Goal: Task Accomplishment & Management: Manage account settings

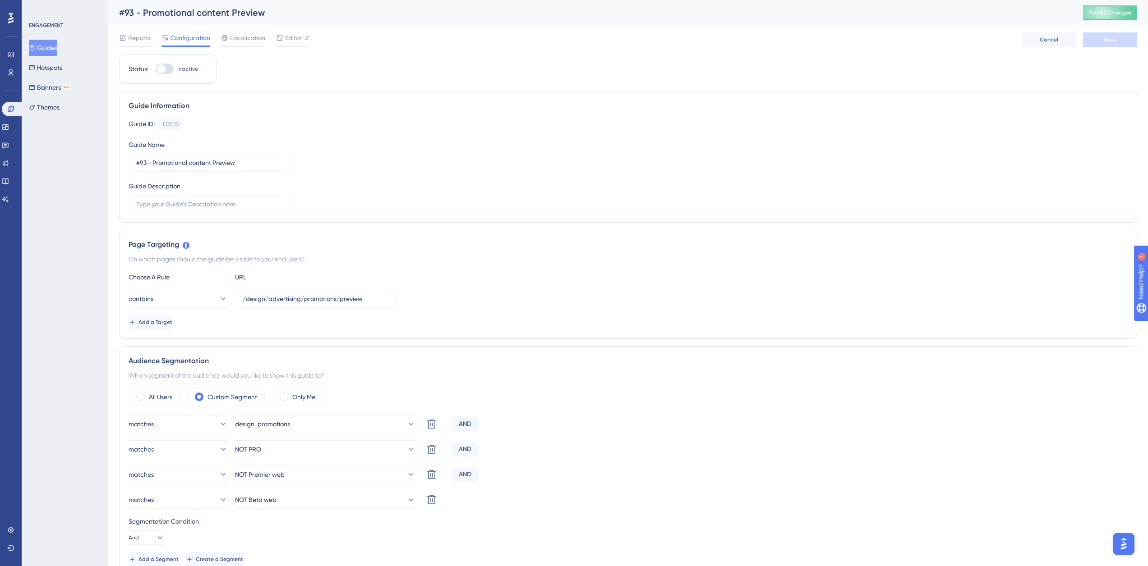
click at [56, 49] on button "Guides" at bounding box center [43, 48] width 28 height 16
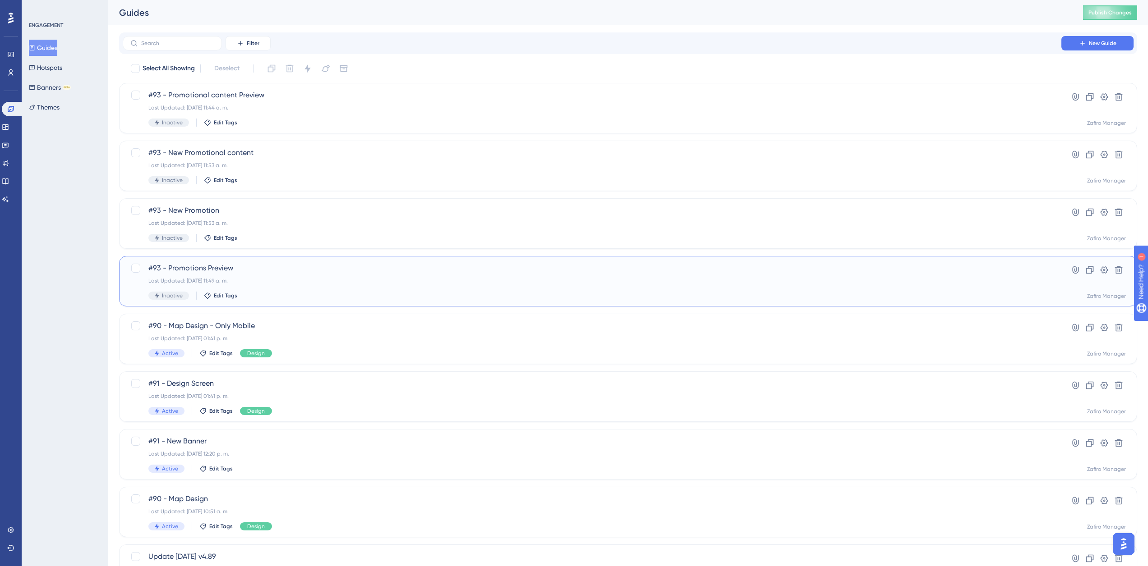
click at [269, 290] on div "#93 - Promotions Preview Last Updated: 14 oct 2025 11:49 a. m. Inactive Edit Ta…" at bounding box center [591, 281] width 887 height 37
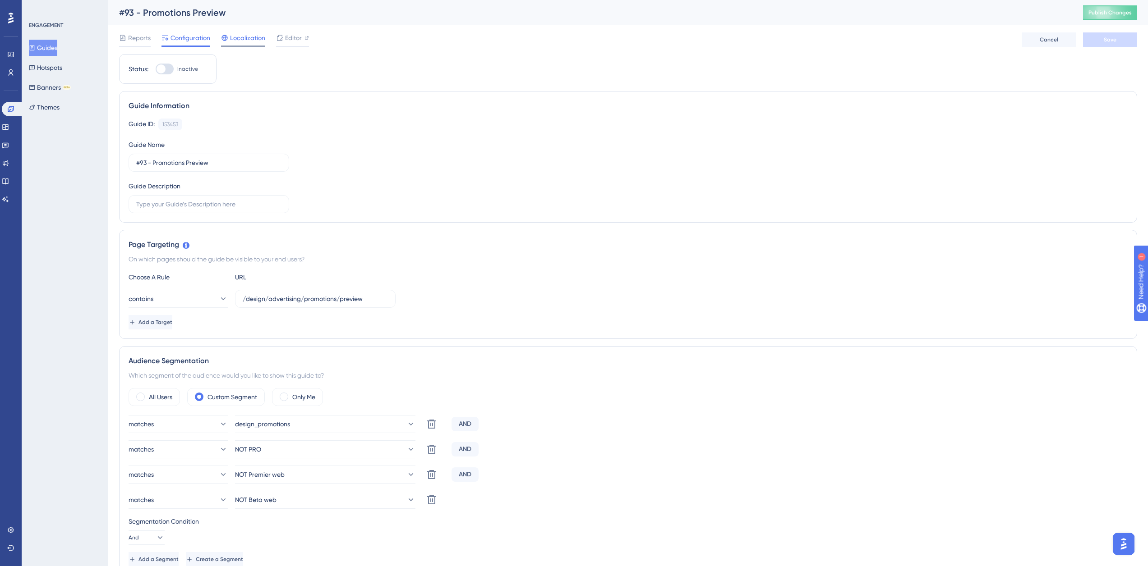
click at [253, 38] on span "Localization" at bounding box center [247, 37] width 35 height 11
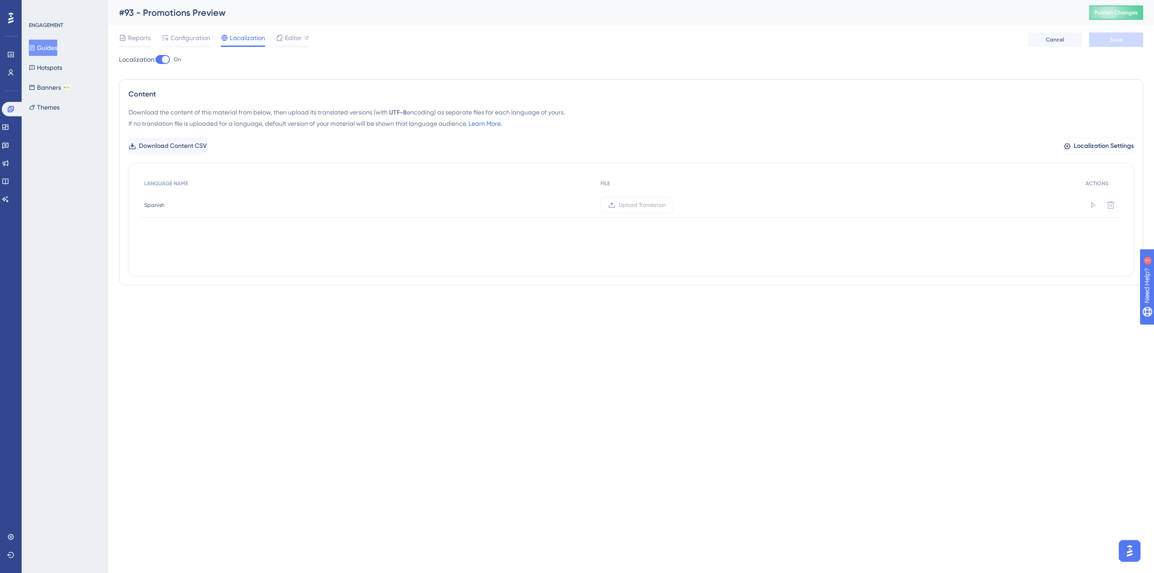
click at [163, 60] on div at bounding box center [163, 59] width 14 height 9
click at [156, 60] on input "On" at bounding box center [155, 60] width 0 height 0
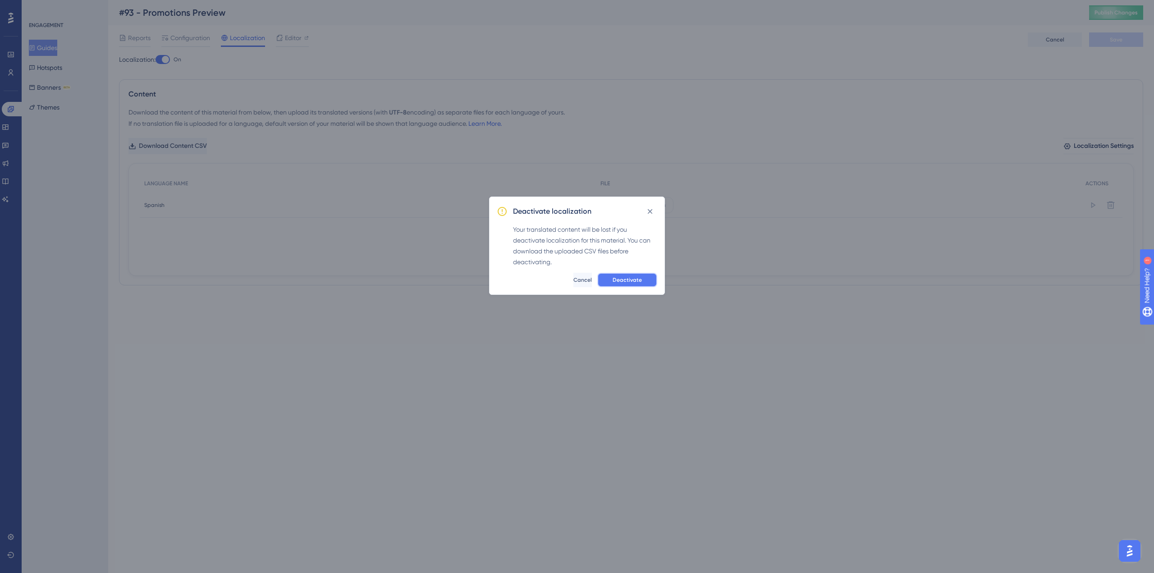
click at [631, 279] on span "Deactivate" at bounding box center [627, 279] width 29 height 7
checkbox input "false"
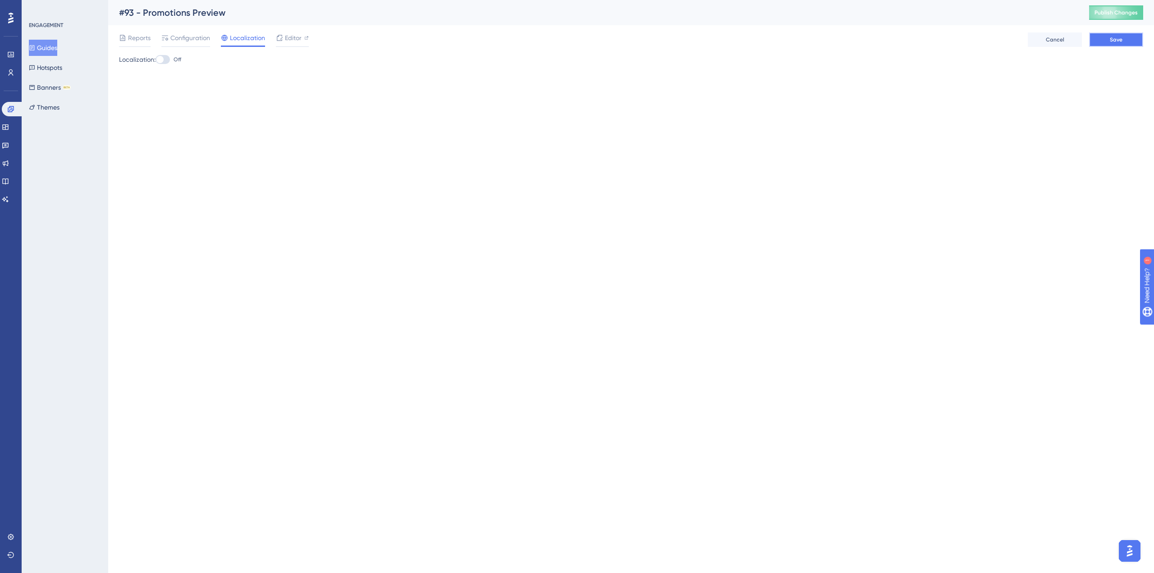
click at [1113, 41] on span "Save" at bounding box center [1116, 39] width 13 height 7
click at [293, 38] on span "Editor" at bounding box center [293, 37] width 17 height 11
click at [170, 58] on div at bounding box center [163, 59] width 14 height 9
click at [156, 60] on input "Off" at bounding box center [155, 60] width 0 height 0
checkbox input "true"
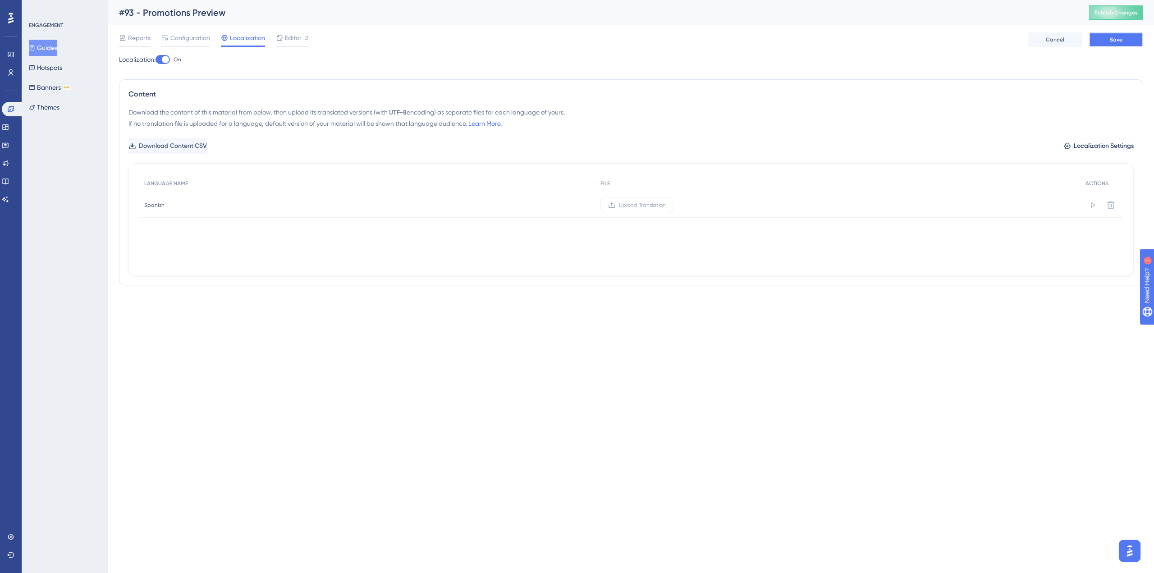
click at [1106, 42] on button "Save" at bounding box center [1117, 39] width 54 height 14
click at [1122, 8] on button "Publish Changes" at bounding box center [1117, 12] width 54 height 14
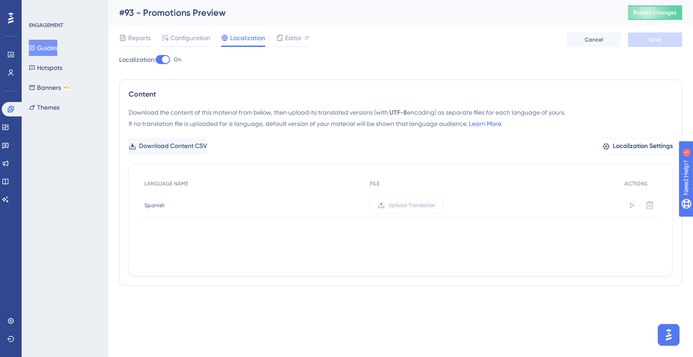
click at [45, 42] on button "Guides" at bounding box center [43, 48] width 28 height 16
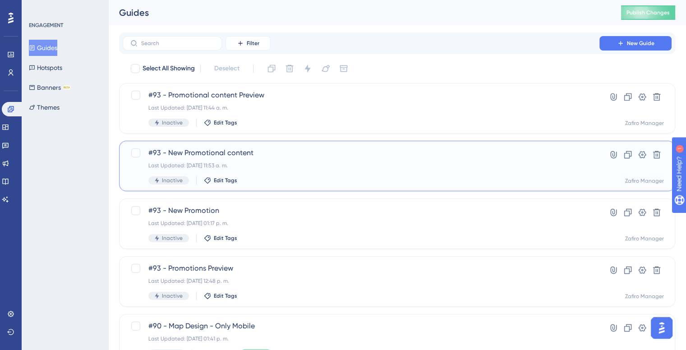
click at [262, 158] on div "#93 - New Promotional content Last Updated: 14 oct 2025 11:53 a. m. Inactive Ed…" at bounding box center [360, 165] width 425 height 37
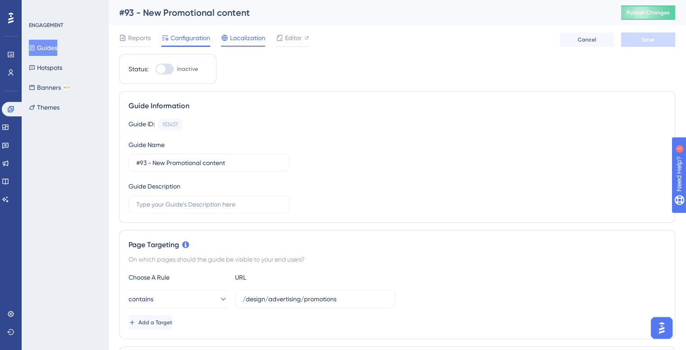
click at [242, 36] on span "Localization" at bounding box center [247, 37] width 35 height 11
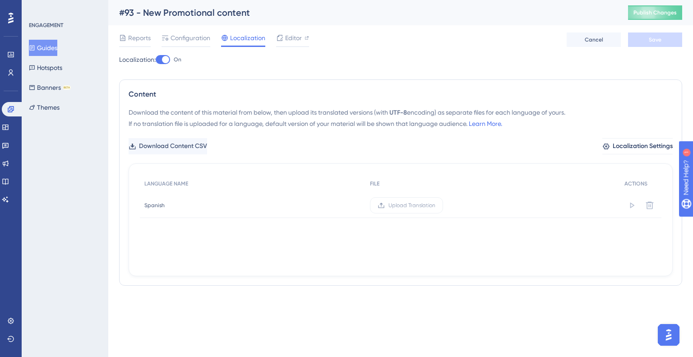
click at [167, 59] on div at bounding box center [165, 59] width 7 height 7
click at [156, 60] on input "On" at bounding box center [155, 60] width 0 height 0
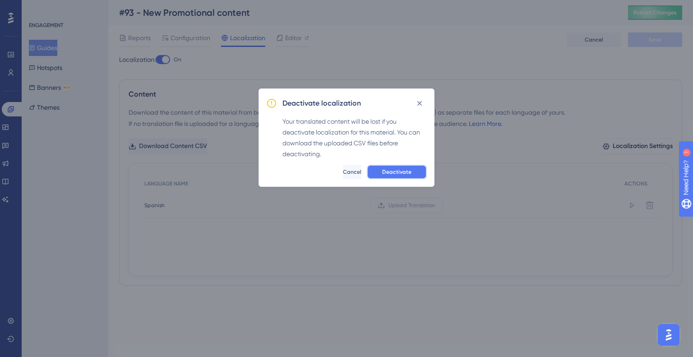
click at [399, 167] on button "Deactivate" at bounding box center [397, 172] width 60 height 14
checkbox input "false"
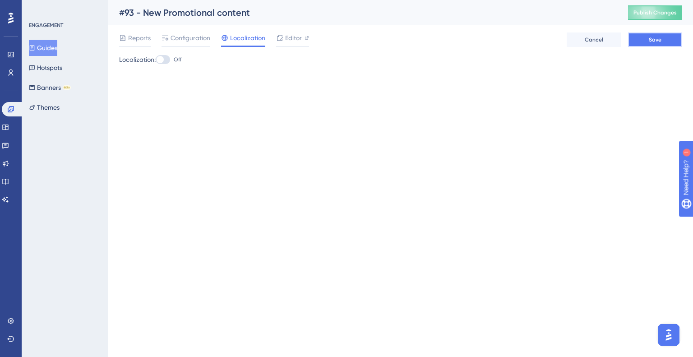
click at [655, 37] on span "Save" at bounding box center [654, 39] width 13 height 7
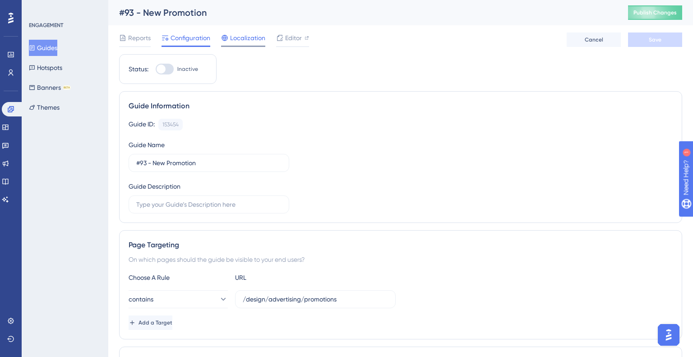
click at [256, 41] on span "Localization" at bounding box center [247, 37] width 35 height 11
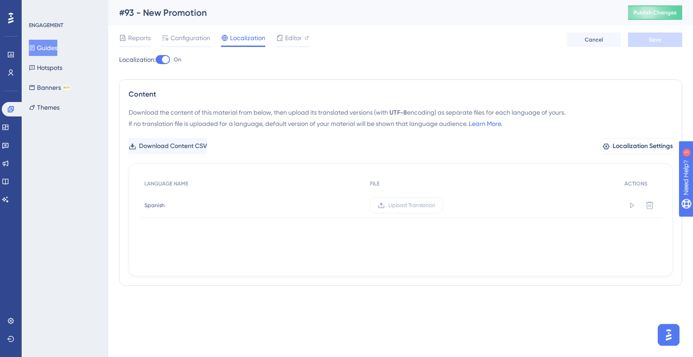
click at [168, 60] on div at bounding box center [165, 59] width 7 height 7
click at [156, 60] on input "On" at bounding box center [155, 60] width 0 height 0
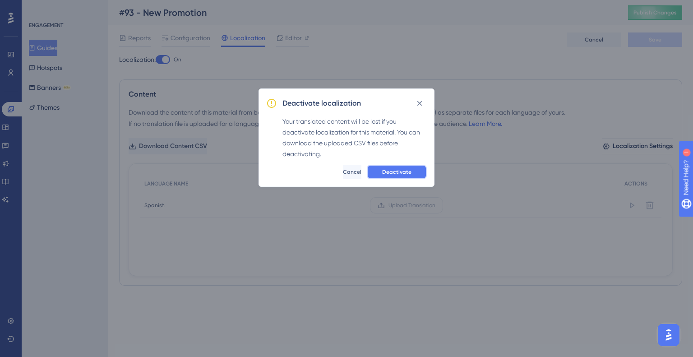
click at [416, 166] on button "Deactivate" at bounding box center [397, 172] width 60 height 14
checkbox input "false"
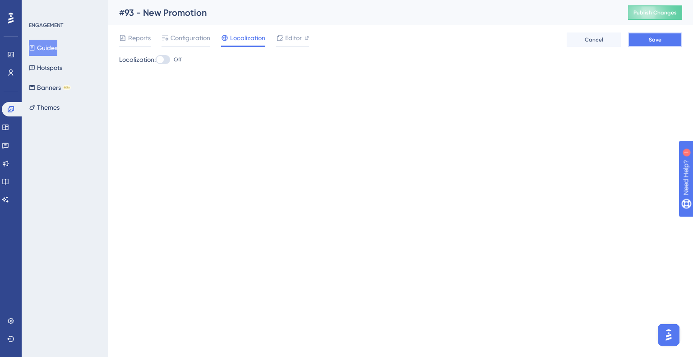
click at [655, 43] on span "Save" at bounding box center [654, 39] width 13 height 7
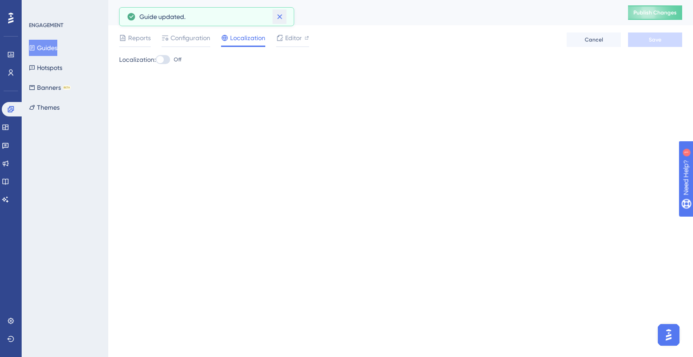
click at [277, 15] on icon at bounding box center [279, 16] width 9 height 9
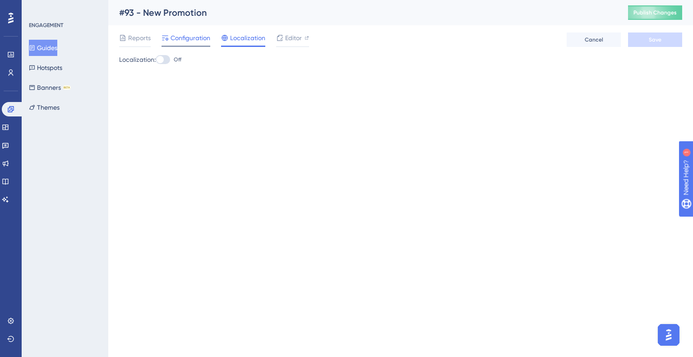
click at [178, 41] on span "Configuration" at bounding box center [190, 37] width 40 height 11
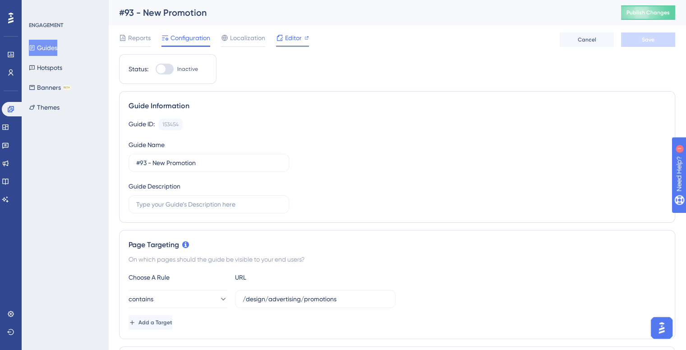
click at [297, 42] on span "Editor" at bounding box center [293, 37] width 17 height 11
